Goal: Check status: Check status

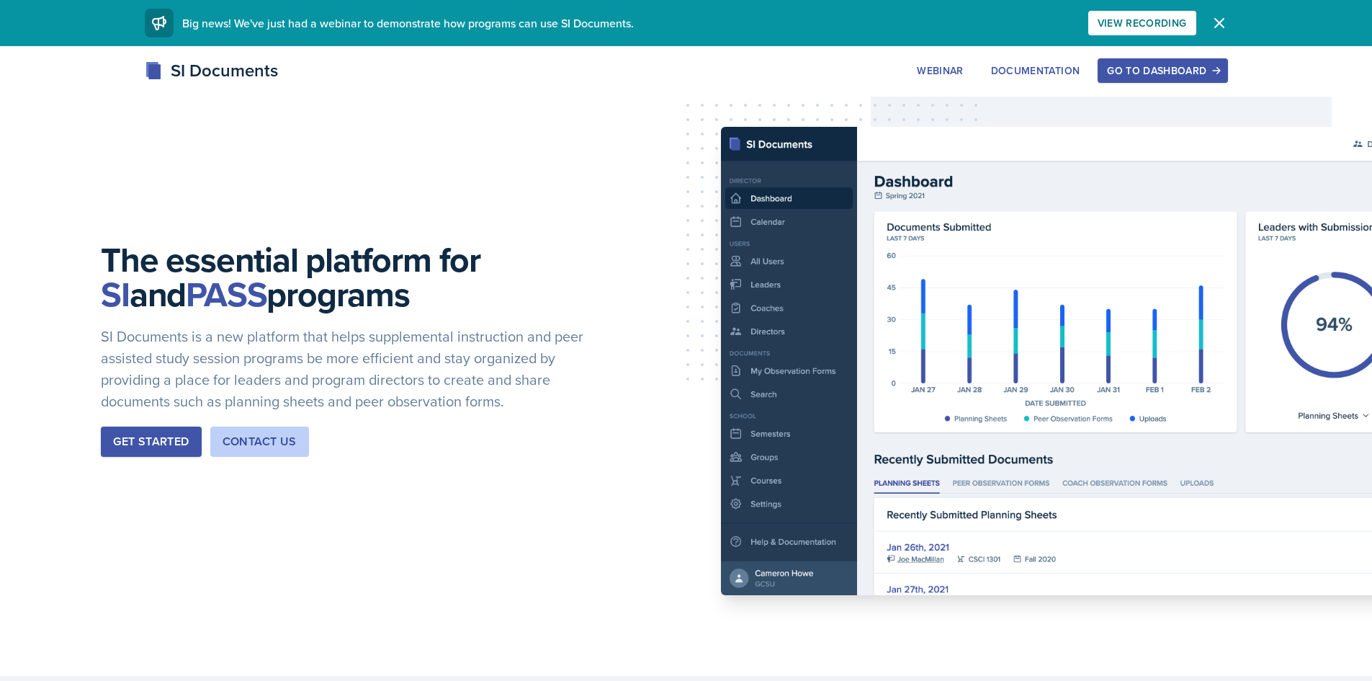
click at [1151, 76] on div "Go to Dashboard" at bounding box center [1162, 71] width 111 height 12
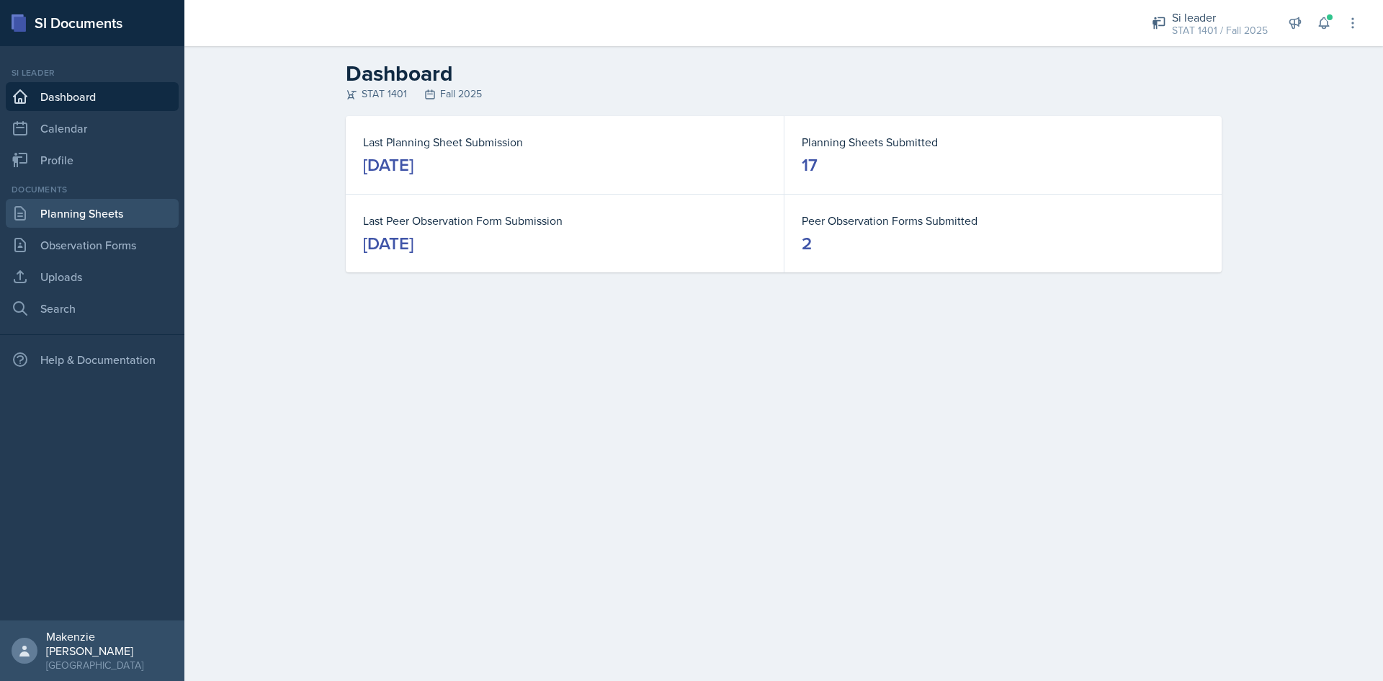
click at [59, 225] on link "Planning Sheets" at bounding box center [92, 213] width 173 height 29
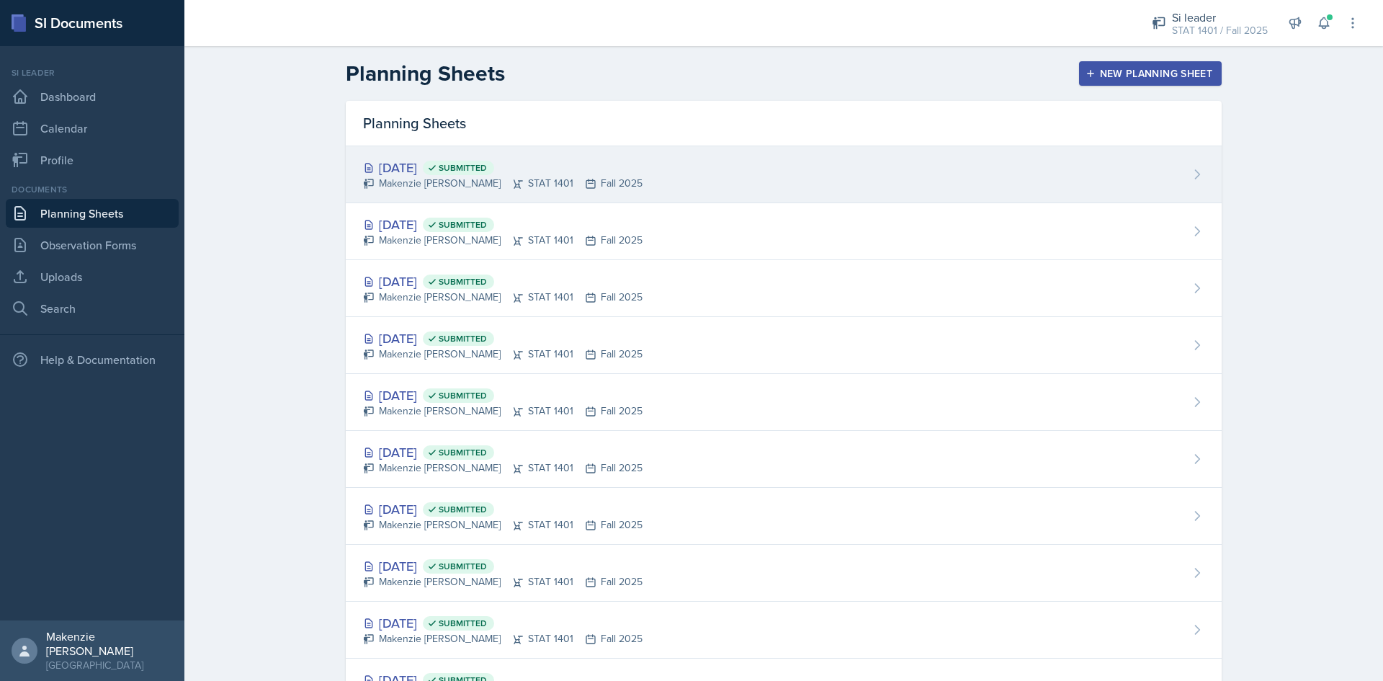
click at [447, 161] on div "[DATE] Submitted" at bounding box center [502, 167] width 279 height 19
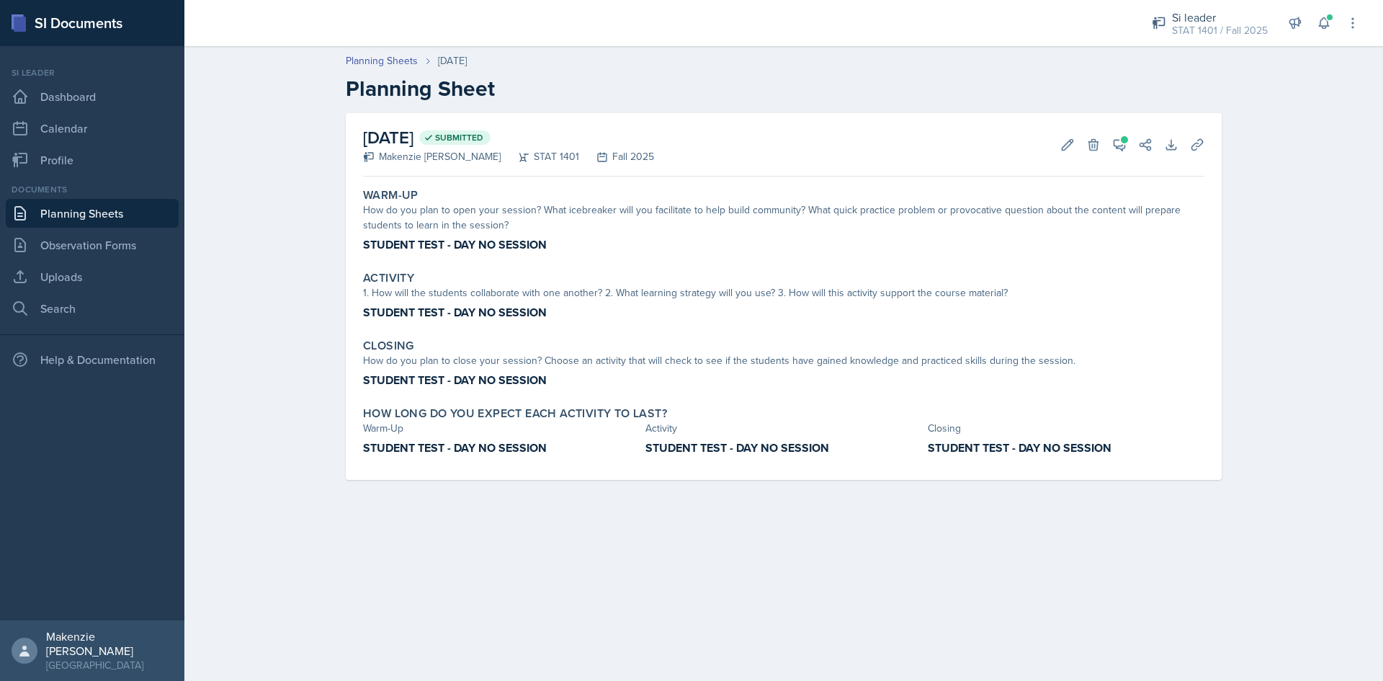
click at [50, 223] on link "Planning Sheets" at bounding box center [92, 213] width 173 height 29
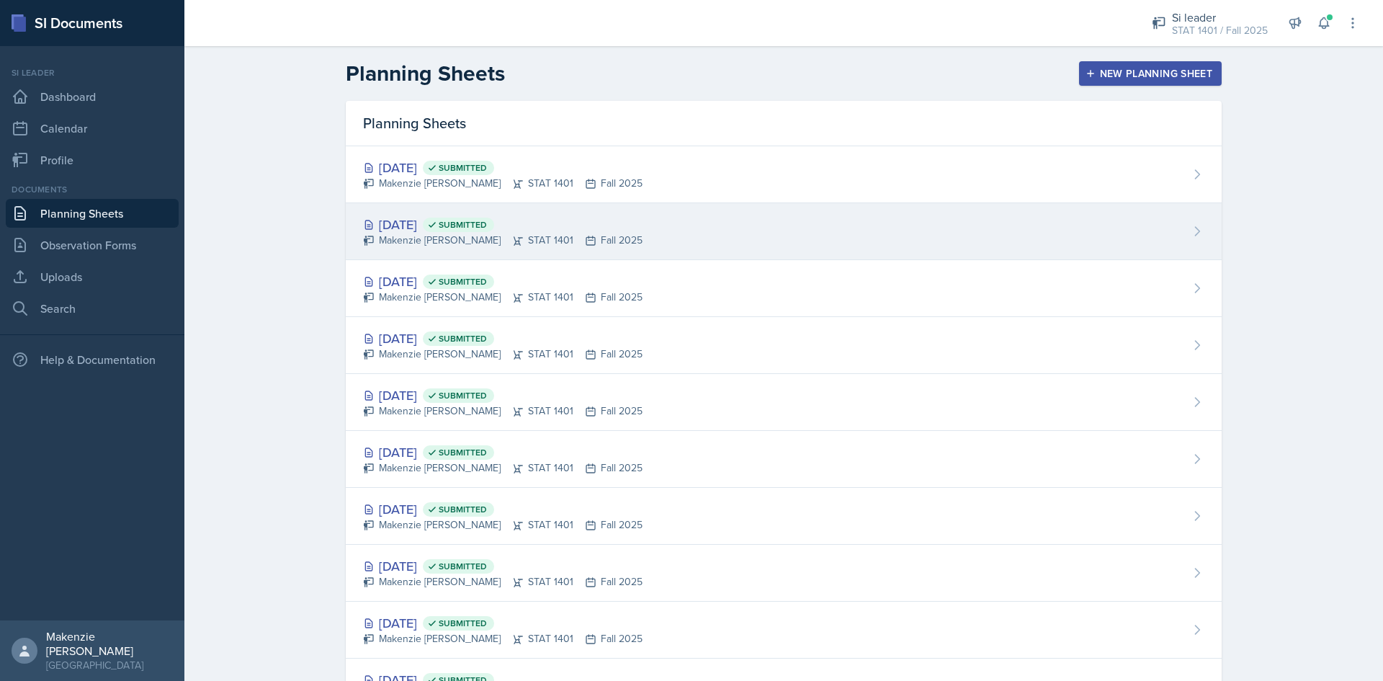
click at [438, 226] on div "[DATE] Submitted" at bounding box center [502, 224] width 279 height 19
